Goal: Use online tool/utility: Utilize a website feature to perform a specific function

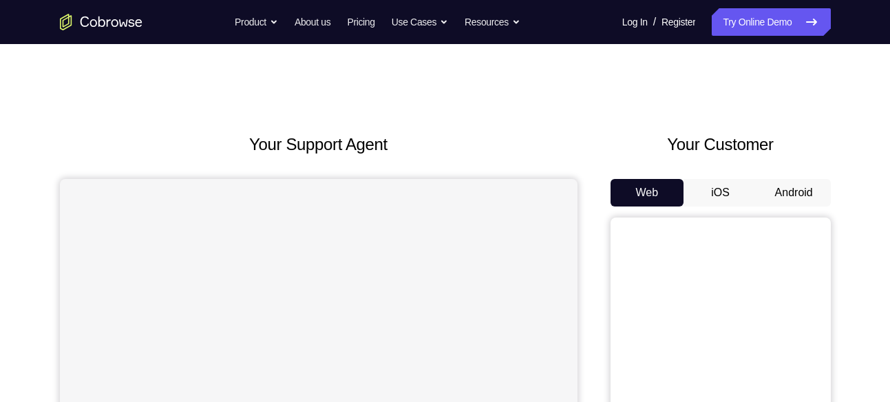
scroll to position [119, 0]
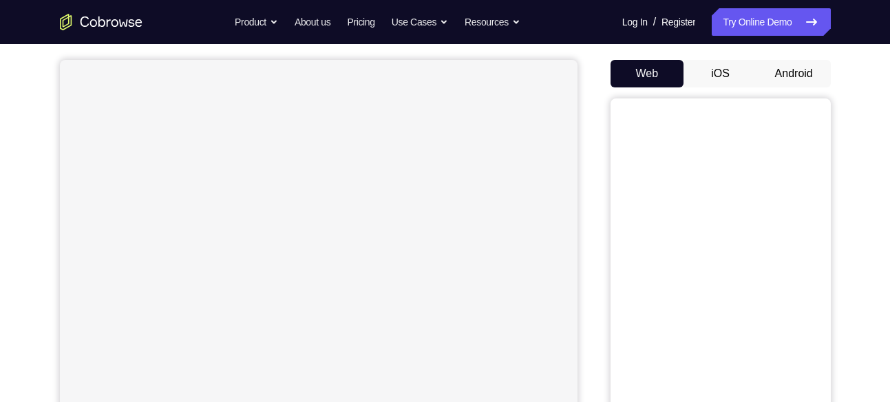
click at [786, 79] on button "Android" at bounding box center [794, 74] width 74 height 28
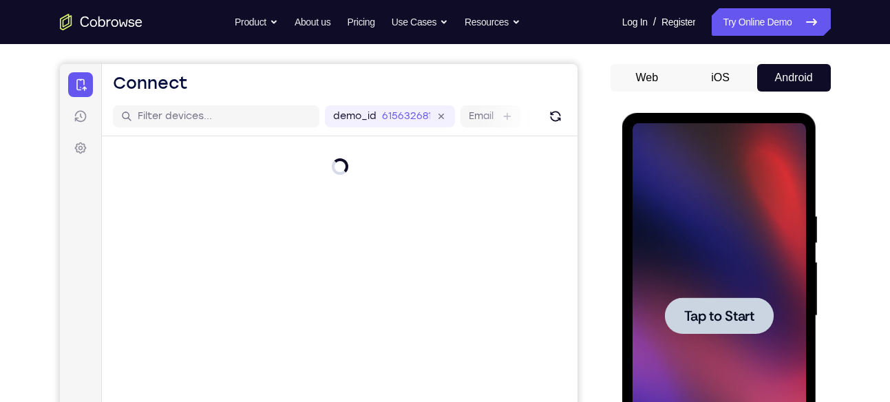
scroll to position [0, 0]
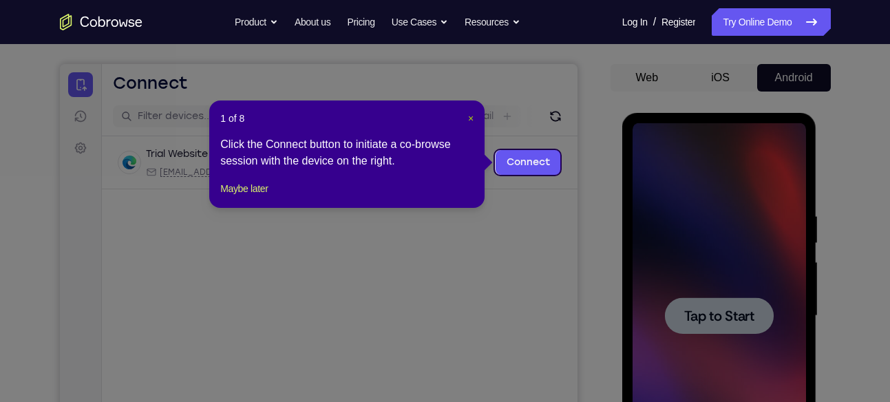
click at [469, 120] on span "×" at bounding box center [471, 118] width 6 height 11
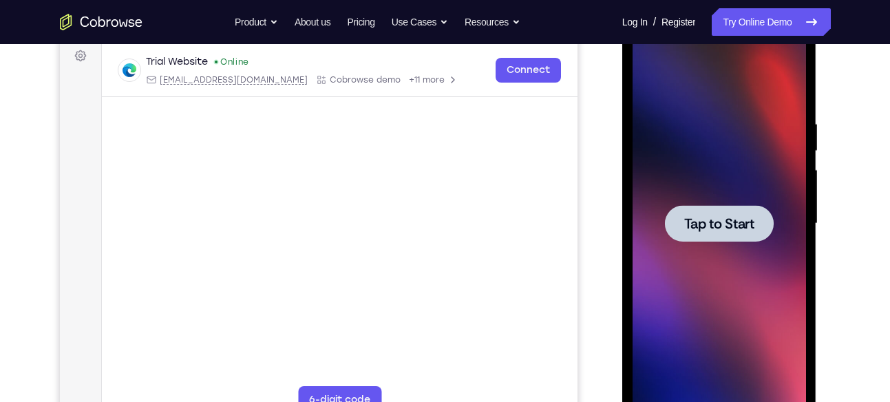
scroll to position [208, 0]
click at [706, 229] on span "Tap to Start" at bounding box center [719, 223] width 70 height 14
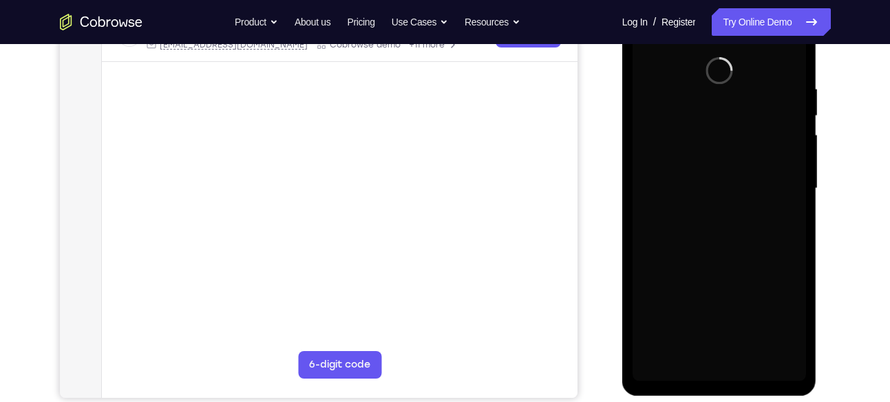
scroll to position [242, 0]
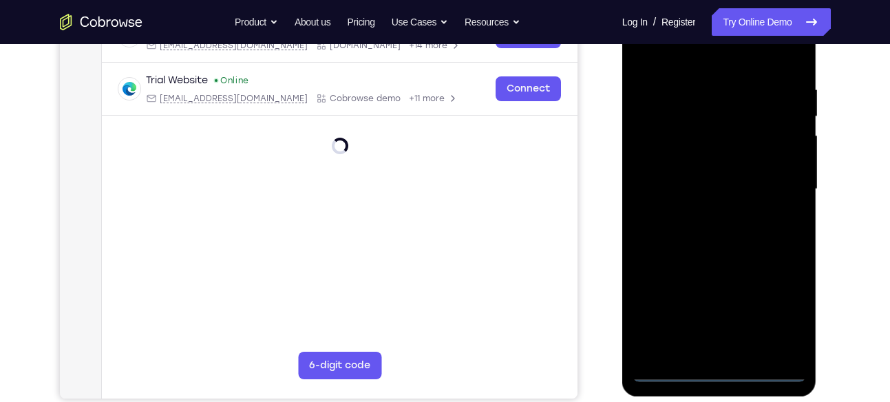
click at [720, 366] on div at bounding box center [718, 189] width 173 height 385
click at [723, 370] on div at bounding box center [718, 189] width 173 height 385
click at [787, 310] on div at bounding box center [718, 189] width 173 height 385
click at [729, 56] on div at bounding box center [718, 189] width 173 height 385
click at [772, 179] on div at bounding box center [718, 189] width 173 height 385
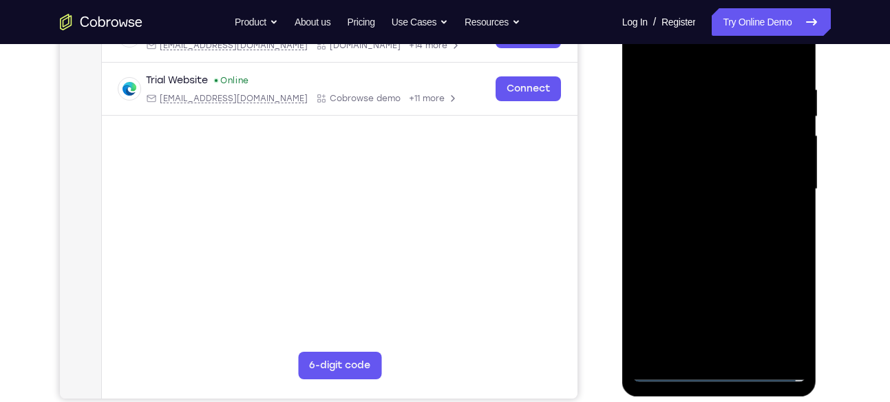
click at [707, 208] on div at bounding box center [718, 189] width 173 height 385
click at [710, 184] on div at bounding box center [718, 189] width 173 height 385
click at [705, 161] on div at bounding box center [718, 189] width 173 height 385
click at [714, 189] on div at bounding box center [718, 189] width 173 height 385
click at [724, 235] on div at bounding box center [718, 189] width 173 height 385
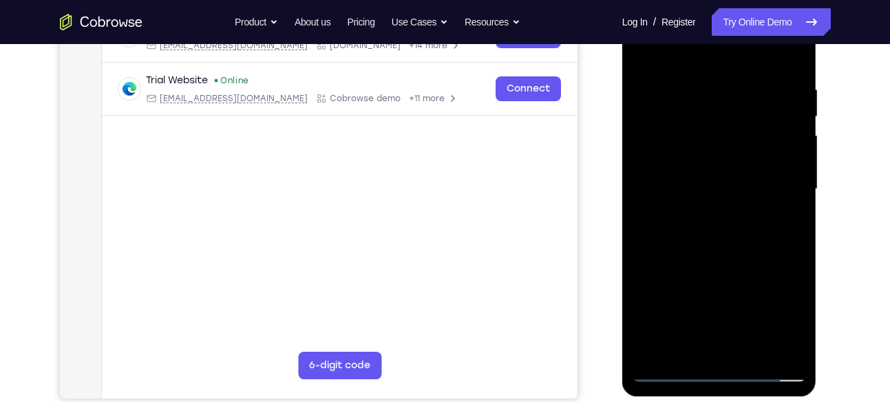
click at [724, 235] on div at bounding box center [718, 189] width 173 height 385
click at [711, 258] on div at bounding box center [718, 189] width 173 height 385
click at [696, 122] on div at bounding box center [718, 189] width 173 height 385
click at [734, 155] on div at bounding box center [718, 189] width 173 height 385
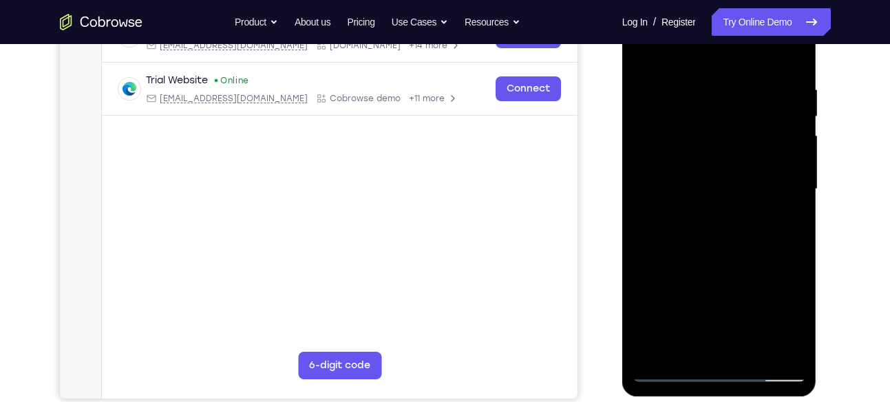
click at [691, 125] on div at bounding box center [718, 189] width 173 height 385
click at [711, 161] on div at bounding box center [718, 189] width 173 height 385
click at [721, 254] on div at bounding box center [718, 189] width 173 height 385
click at [750, 345] on div at bounding box center [718, 189] width 173 height 385
click at [734, 261] on div at bounding box center [718, 189] width 173 height 385
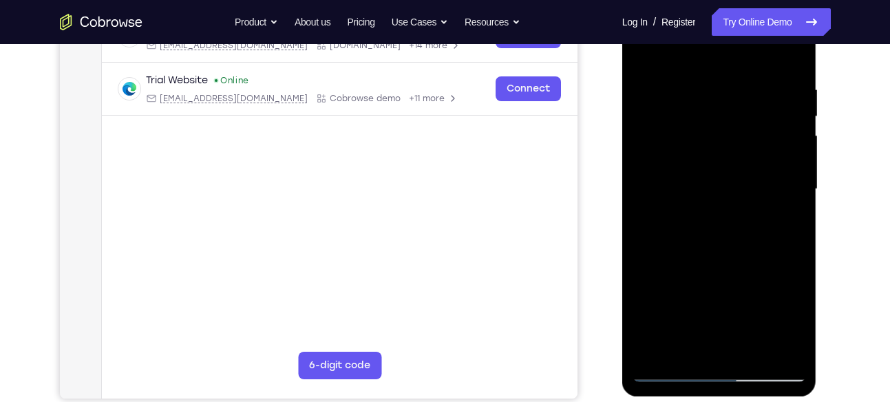
click at [707, 169] on div at bounding box center [718, 189] width 173 height 385
click at [672, 339] on div at bounding box center [718, 189] width 173 height 385
drag, startPoint x: 670, startPoint y: 347, endPoint x: 663, endPoint y: 315, distance: 32.3
click at [663, 315] on div at bounding box center [718, 189] width 173 height 385
click at [699, 103] on div at bounding box center [718, 189] width 173 height 385
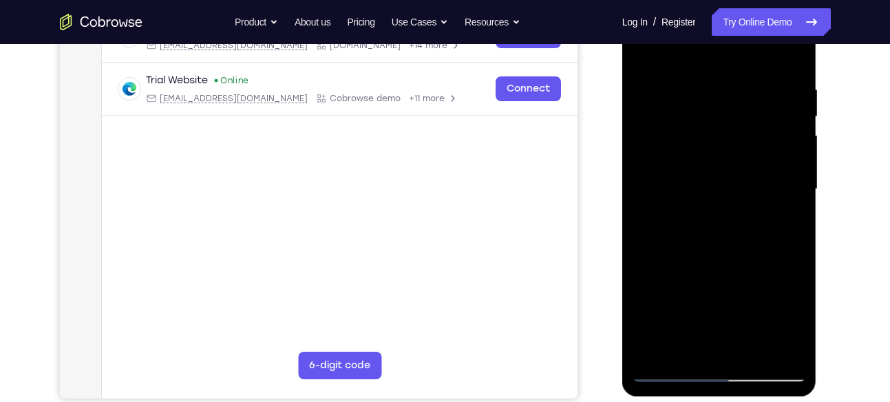
click at [706, 347] on div at bounding box center [718, 189] width 173 height 385
drag, startPoint x: 656, startPoint y: 239, endPoint x: 673, endPoint y: 93, distance: 147.6
click at [673, 93] on div at bounding box center [718, 189] width 173 height 385
drag, startPoint x: 686, startPoint y: 192, endPoint x: 703, endPoint y: 88, distance: 105.2
click at [703, 88] on div at bounding box center [718, 189] width 173 height 385
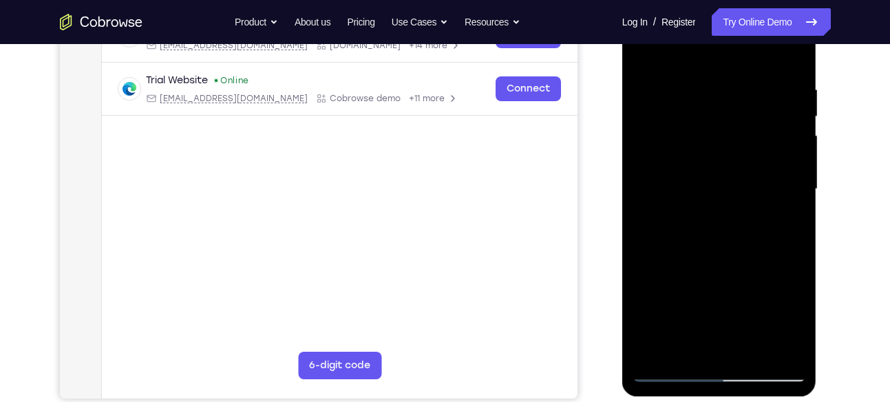
drag, startPoint x: 707, startPoint y: 145, endPoint x: 710, endPoint y: 136, distance: 9.4
click at [710, 136] on div at bounding box center [718, 189] width 173 height 385
drag, startPoint x: 691, startPoint y: 235, endPoint x: 696, endPoint y: 157, distance: 78.6
click at [696, 157] on div at bounding box center [718, 189] width 173 height 385
drag, startPoint x: 692, startPoint y: 297, endPoint x: 690, endPoint y: 178, distance: 119.0
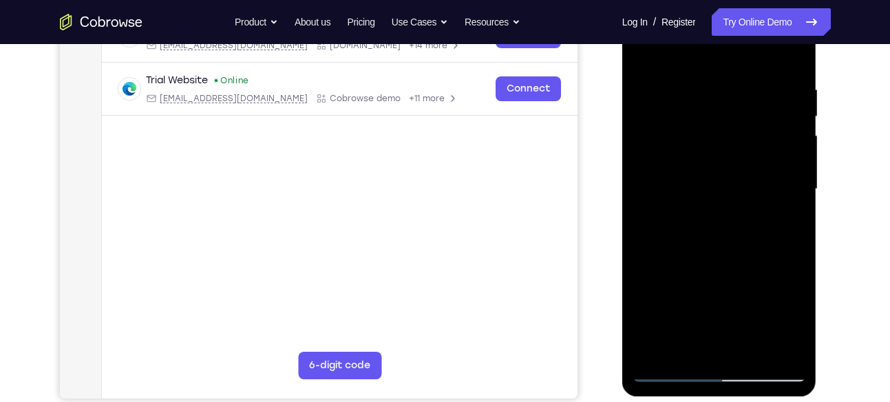
click at [690, 178] on div at bounding box center [718, 189] width 173 height 385
drag, startPoint x: 692, startPoint y: 312, endPoint x: 694, endPoint y: 153, distance: 158.3
click at [694, 153] on div at bounding box center [718, 189] width 173 height 385
click at [665, 317] on div at bounding box center [718, 189] width 173 height 385
click at [670, 172] on div at bounding box center [718, 189] width 173 height 385
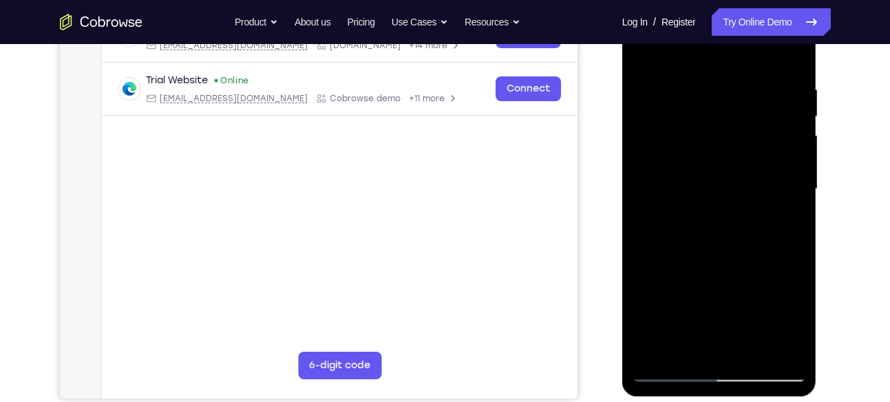
click at [784, 345] on div at bounding box center [718, 189] width 173 height 385
click at [674, 369] on div at bounding box center [718, 189] width 173 height 385
click at [683, 341] on div at bounding box center [718, 189] width 173 height 385
click at [780, 292] on div at bounding box center [718, 189] width 173 height 385
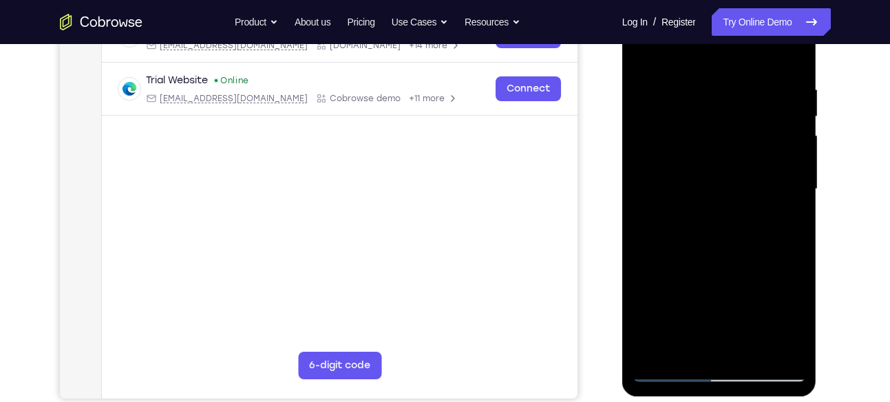
click at [736, 317] on div at bounding box center [718, 189] width 173 height 385
click at [676, 291] on div at bounding box center [718, 189] width 173 height 385
click at [656, 295] on div at bounding box center [718, 189] width 173 height 385
click at [735, 341] on div at bounding box center [718, 189] width 173 height 385
click at [802, 319] on div at bounding box center [718, 189] width 173 height 385
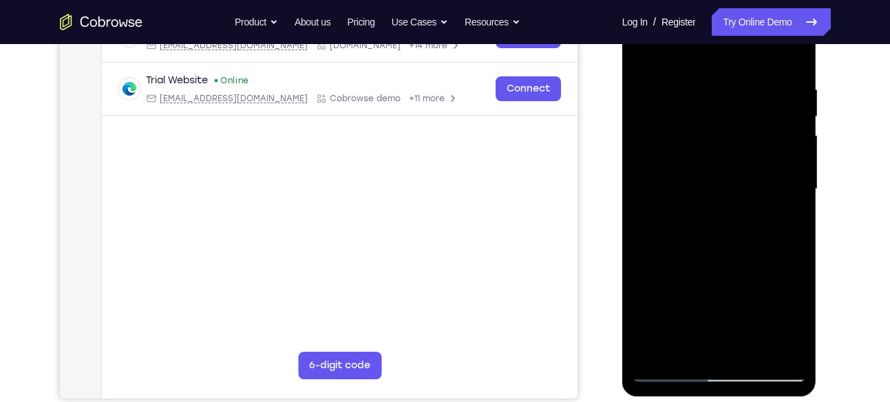
click at [802, 319] on div at bounding box center [718, 189] width 173 height 385
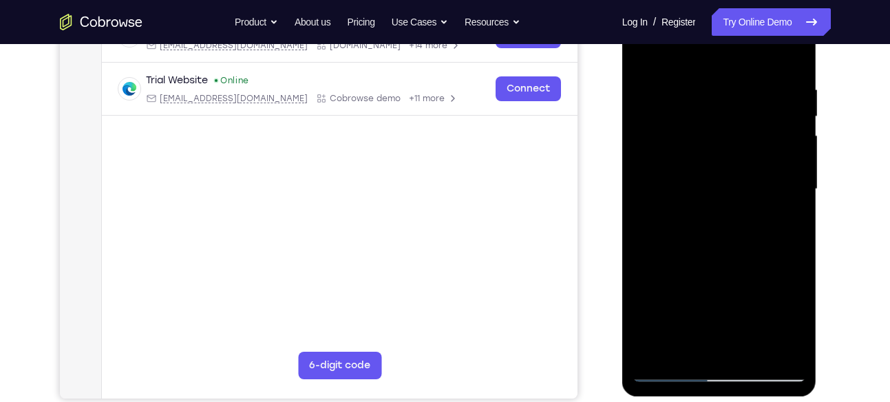
click at [802, 319] on div at bounding box center [718, 189] width 173 height 385
click at [778, 297] on div at bounding box center [718, 189] width 173 height 385
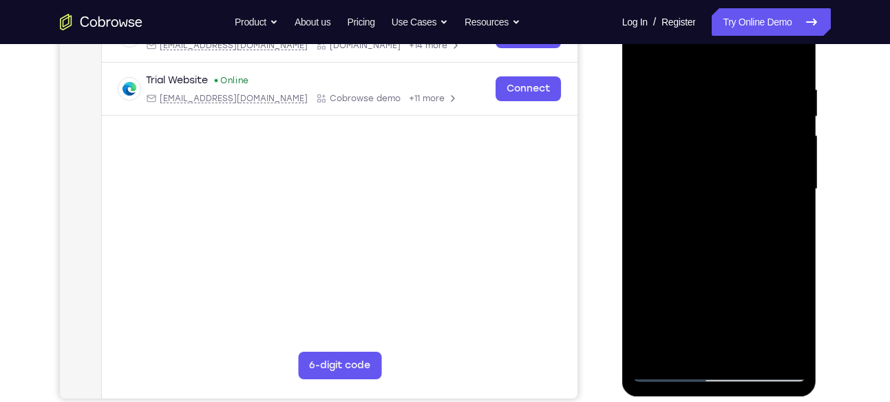
click at [738, 313] on div at bounding box center [718, 189] width 173 height 385
click at [668, 290] on div at bounding box center [718, 189] width 173 height 385
click at [656, 292] on div at bounding box center [718, 189] width 173 height 385
click at [707, 347] on div at bounding box center [718, 189] width 173 height 385
click at [742, 326] on div at bounding box center [718, 189] width 173 height 385
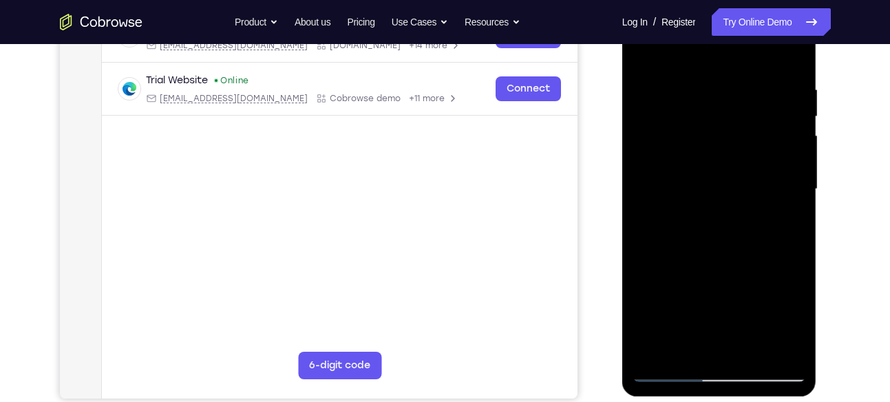
click at [718, 294] on div at bounding box center [718, 189] width 173 height 385
click at [747, 298] on div at bounding box center [718, 189] width 173 height 385
click at [737, 294] on div at bounding box center [718, 189] width 173 height 385
click at [671, 289] on div at bounding box center [718, 189] width 173 height 385
click at [779, 222] on div at bounding box center [718, 189] width 173 height 385
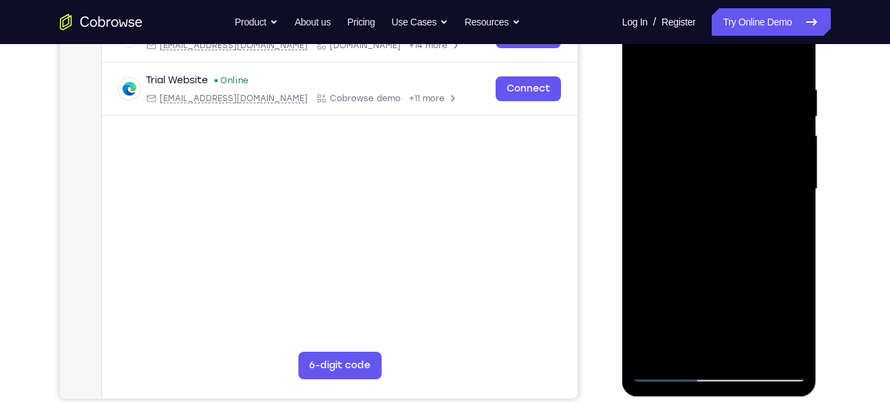
click at [645, 54] on div at bounding box center [718, 189] width 173 height 385
click at [690, 226] on div at bounding box center [718, 189] width 173 height 385
click at [684, 347] on div at bounding box center [718, 189] width 173 height 385
click at [731, 273] on div at bounding box center [718, 189] width 173 height 385
click at [719, 297] on div at bounding box center [718, 189] width 173 height 385
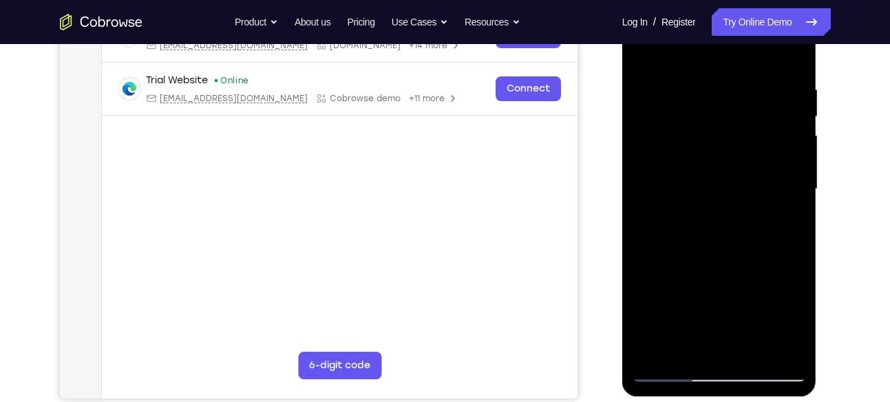
click at [762, 298] on div at bounding box center [718, 189] width 173 height 385
click at [699, 290] on div at bounding box center [718, 189] width 173 height 385
click at [748, 269] on div at bounding box center [718, 189] width 173 height 385
click at [718, 345] on div at bounding box center [718, 189] width 173 height 385
click at [713, 294] on div at bounding box center [718, 189] width 173 height 385
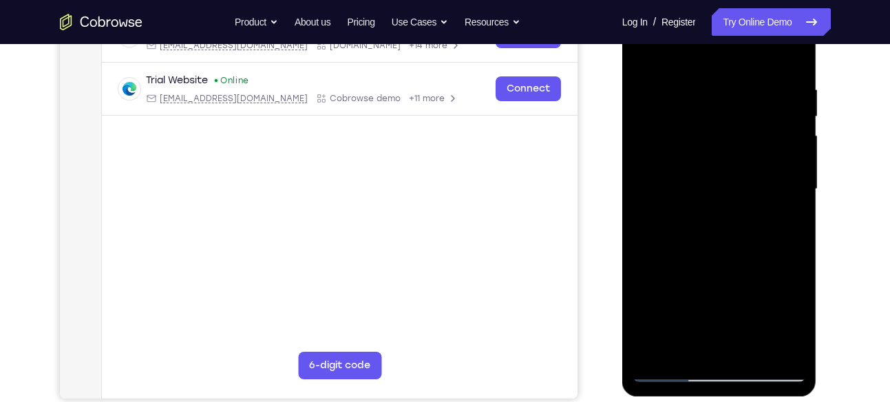
click at [676, 297] on div at bounding box center [718, 189] width 173 height 385
click at [750, 266] on div at bounding box center [718, 189] width 173 height 385
drag, startPoint x: 667, startPoint y: 343, endPoint x: 668, endPoint y: 323, distance: 19.3
click at [668, 323] on div at bounding box center [718, 189] width 173 height 385
drag, startPoint x: 736, startPoint y: 314, endPoint x: 731, endPoint y: 265, distance: 49.1
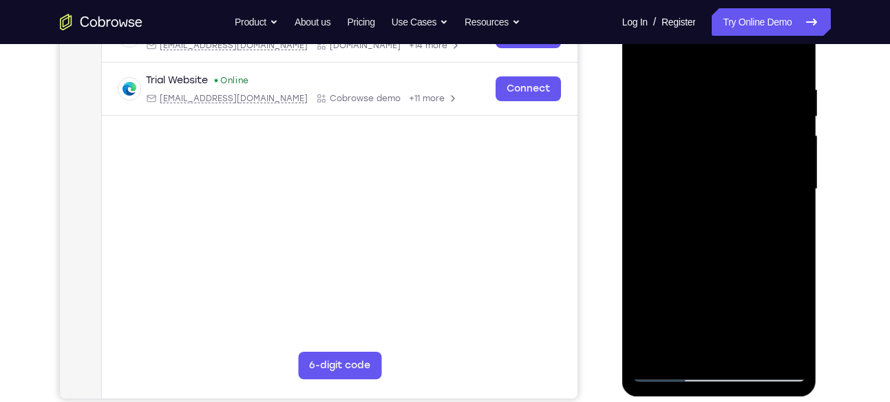
click at [731, 265] on div at bounding box center [718, 189] width 173 height 385
drag, startPoint x: 718, startPoint y: 321, endPoint x: 718, endPoint y: 266, distance: 54.4
click at [718, 266] on div at bounding box center [718, 189] width 173 height 385
drag, startPoint x: 722, startPoint y: 304, endPoint x: 725, endPoint y: 266, distance: 38.0
click at [725, 266] on div at bounding box center [718, 189] width 173 height 385
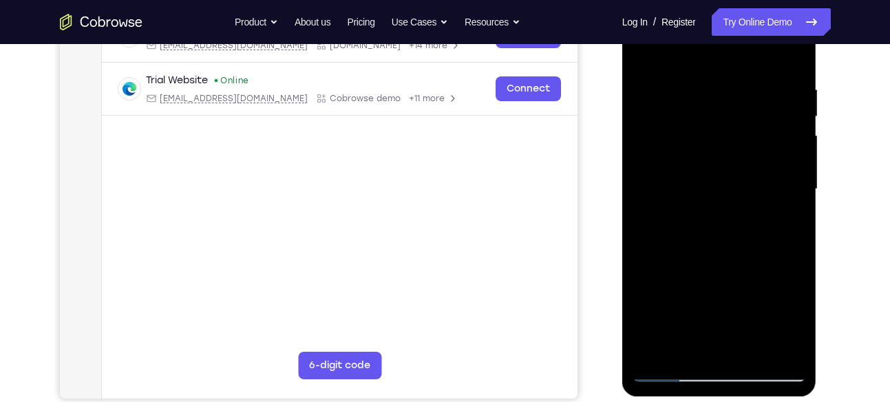
click at [683, 332] on div at bounding box center [718, 189] width 173 height 385
click at [786, 216] on div at bounding box center [718, 189] width 173 height 385
click at [643, 50] on div at bounding box center [718, 189] width 173 height 385
click at [680, 237] on div at bounding box center [718, 189] width 173 height 385
click at [686, 345] on div at bounding box center [718, 189] width 173 height 385
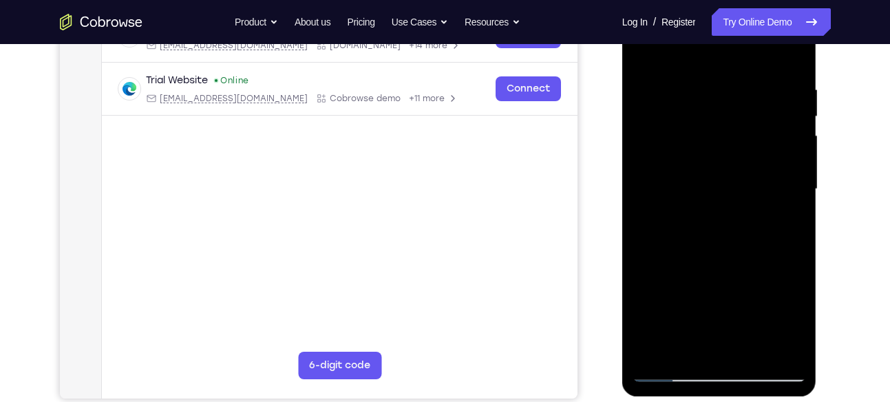
click at [655, 273] on div at bounding box center [718, 189] width 173 height 385
click at [688, 299] on div at bounding box center [718, 189] width 173 height 385
click at [723, 292] on div at bounding box center [718, 189] width 173 height 385
click at [778, 275] on div at bounding box center [718, 189] width 173 height 385
click at [712, 341] on div at bounding box center [718, 189] width 173 height 385
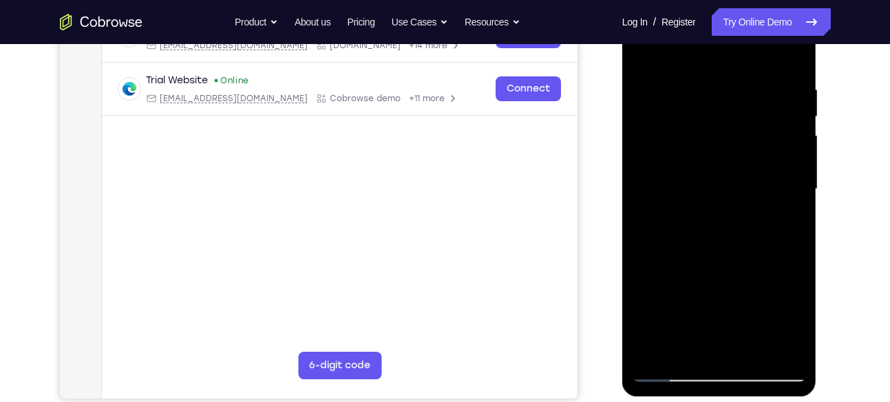
click at [718, 301] on div at bounding box center [718, 189] width 173 height 385
click at [701, 299] on div at bounding box center [718, 189] width 173 height 385
click at [749, 296] on div at bounding box center [718, 189] width 173 height 385
click at [731, 319] on div at bounding box center [718, 189] width 173 height 385
click at [687, 321] on div at bounding box center [718, 189] width 173 height 385
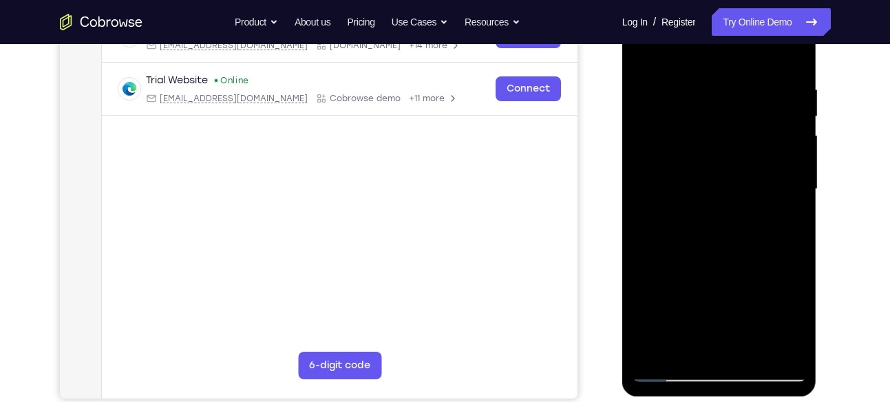
click at [711, 345] on div at bounding box center [718, 189] width 173 height 385
click at [672, 300] on div at bounding box center [718, 189] width 173 height 385
click at [660, 270] on div at bounding box center [718, 189] width 173 height 385
click at [720, 296] on div at bounding box center [718, 189] width 173 height 385
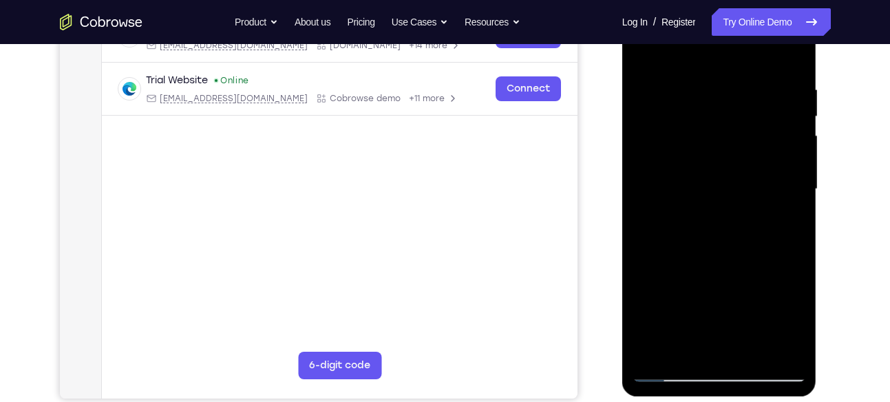
click at [788, 216] on div at bounding box center [718, 189] width 173 height 385
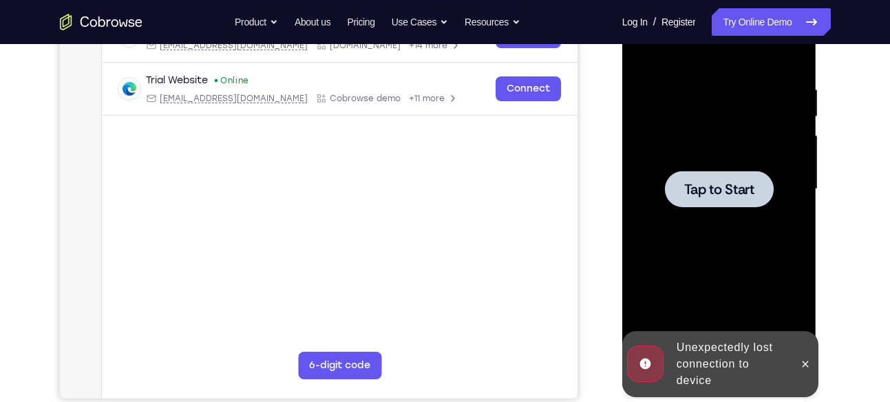
click at [704, 199] on div at bounding box center [719, 189] width 109 height 36
